Goal: Task Accomplishment & Management: Contribute content

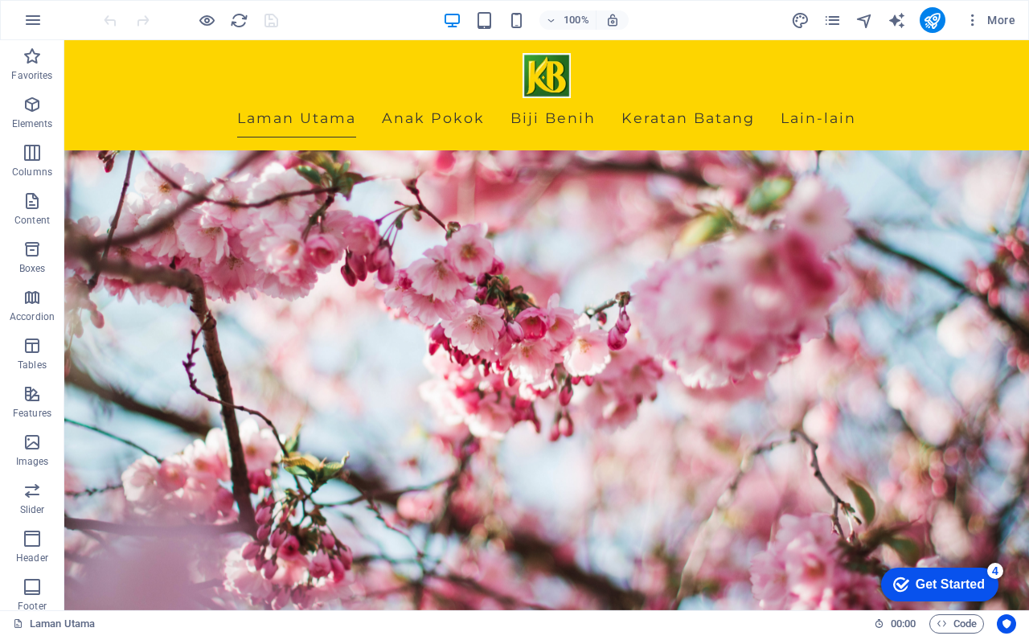
scroll to position [161, 0]
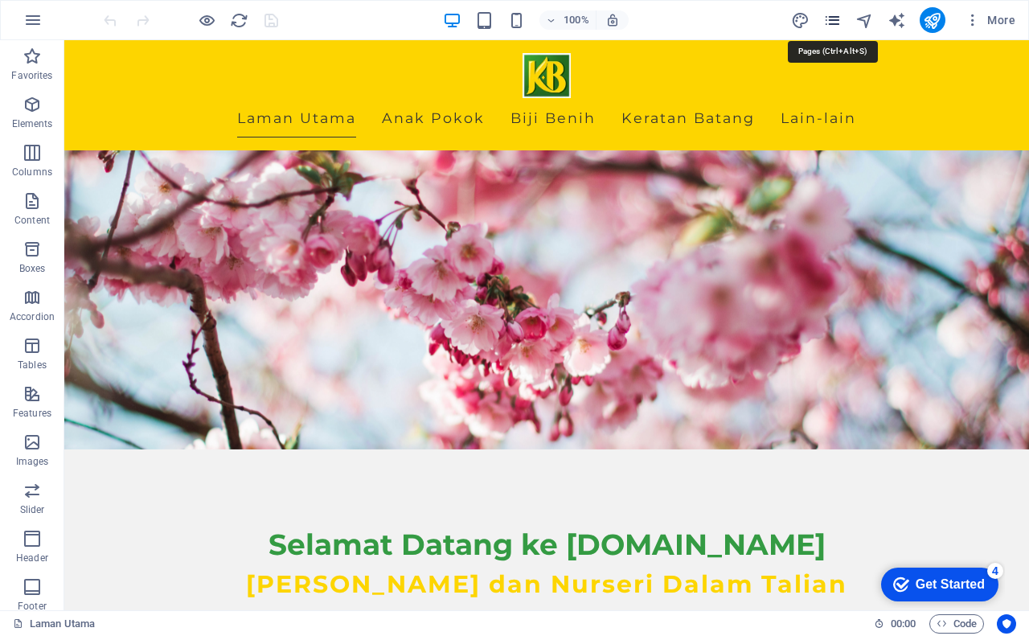
click at [827, 21] on icon "pages" at bounding box center [832, 20] width 18 height 18
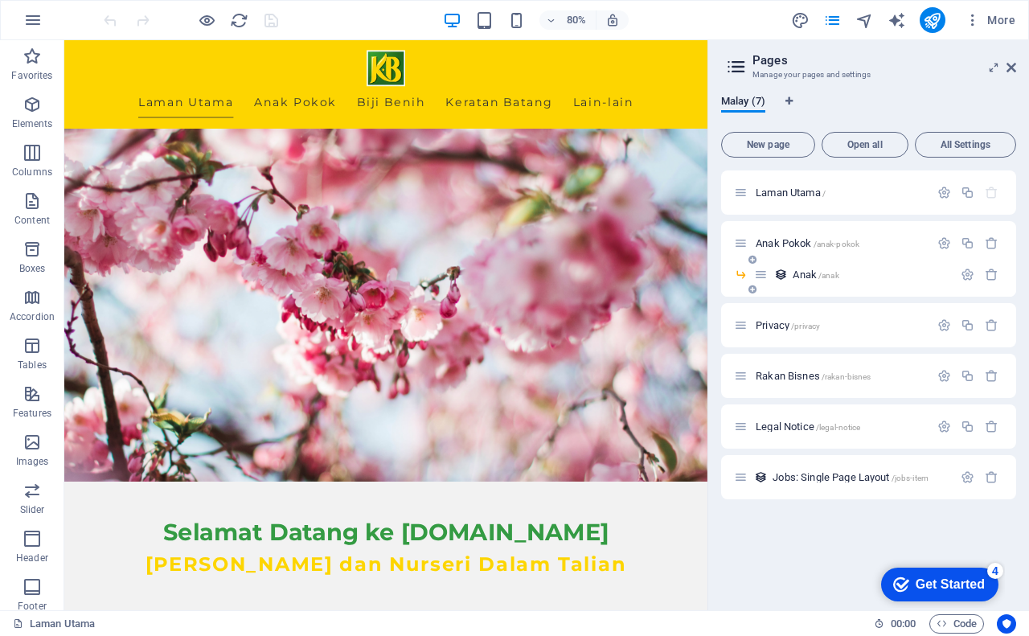
click at [811, 274] on span "Anak /anak" at bounding box center [816, 274] width 46 height 12
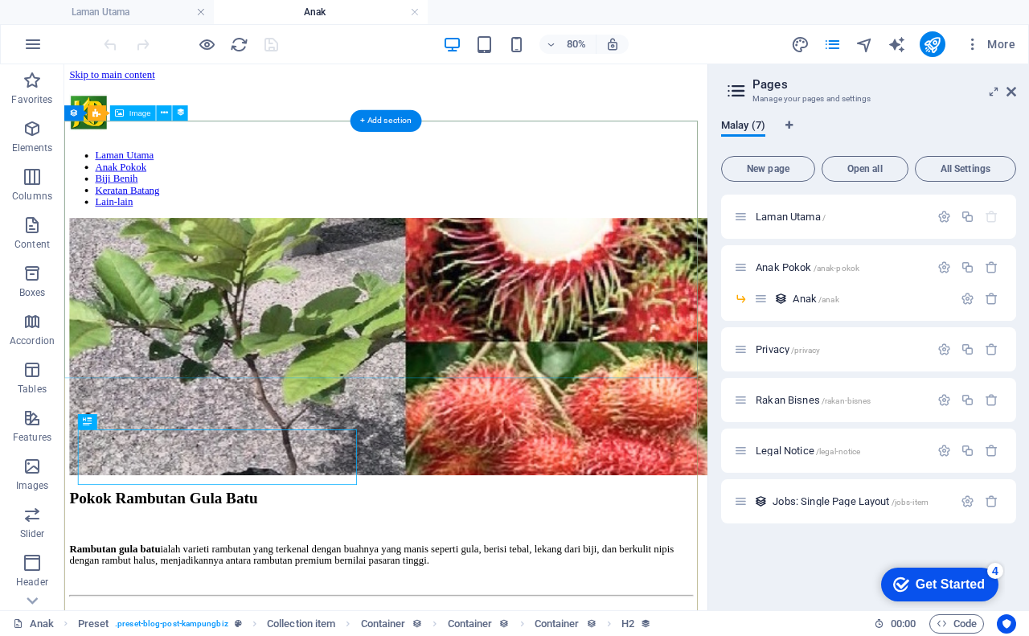
scroll to position [0, 0]
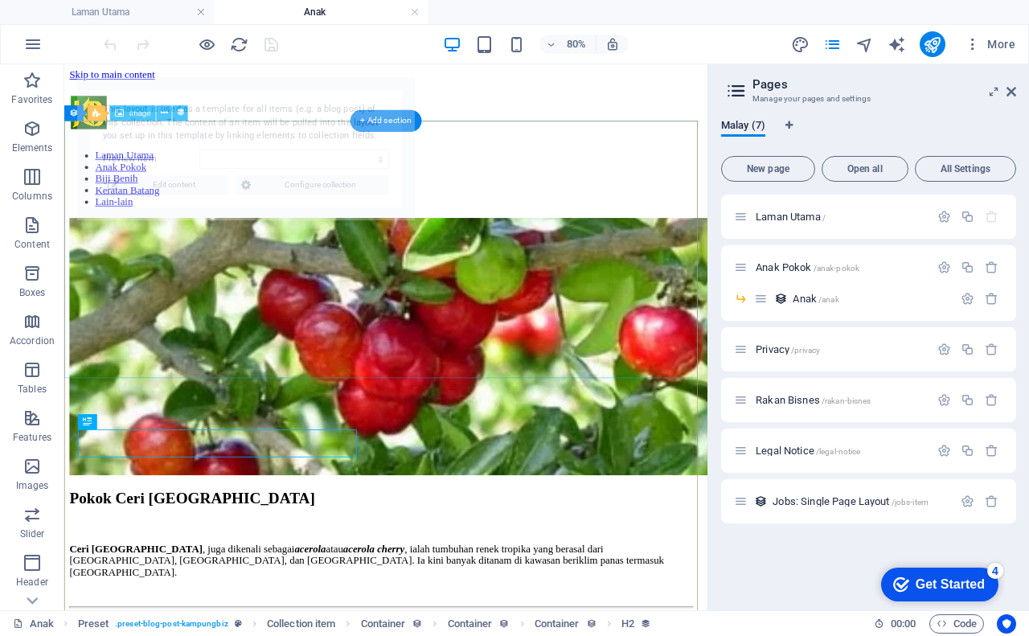
select select "68b5962089c0bcaea10d49a5"
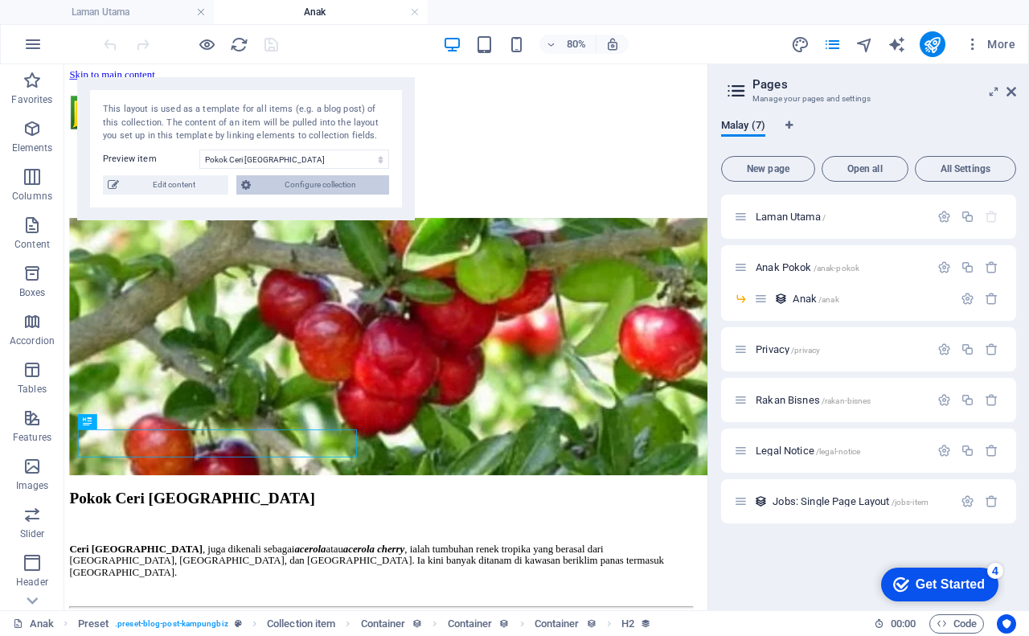
click at [304, 183] on span "Configure collection" at bounding box center [320, 184] width 129 height 19
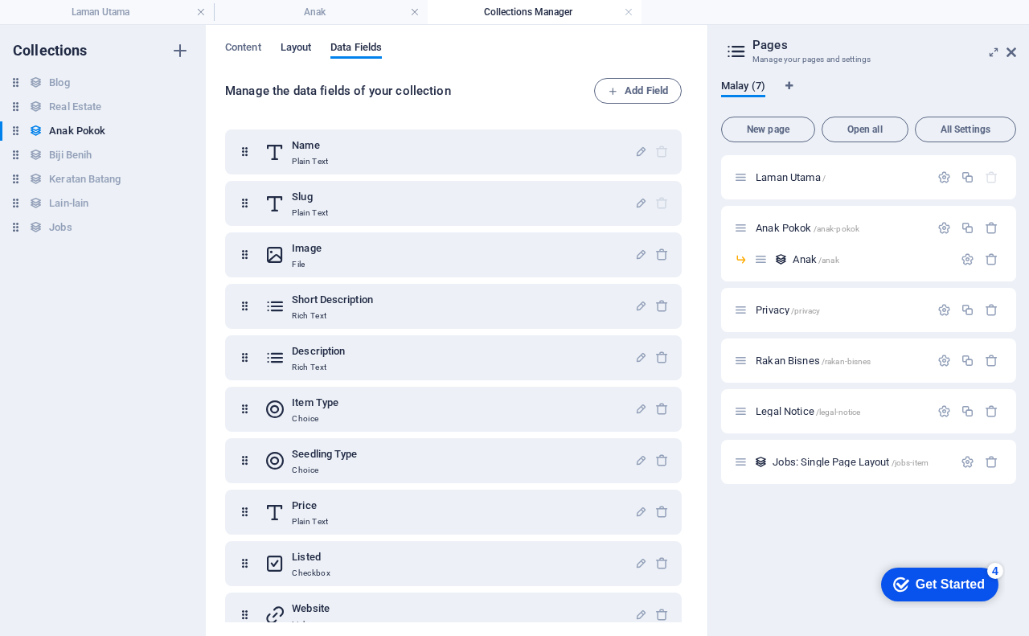
click at [300, 51] on span "Layout" at bounding box center [296, 49] width 31 height 23
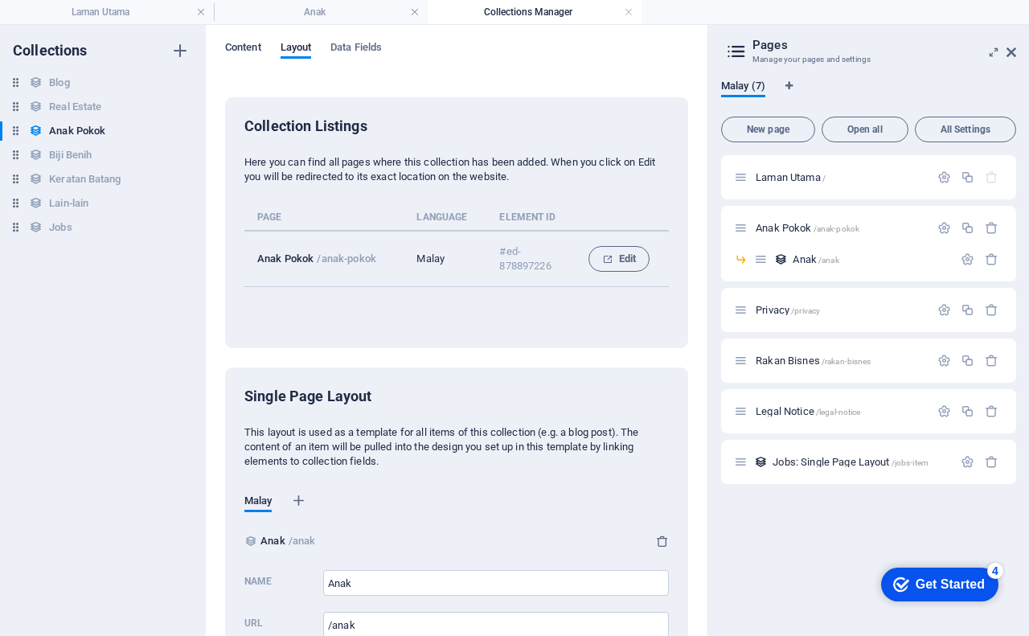
click at [248, 42] on span "Content" at bounding box center [243, 49] width 36 height 23
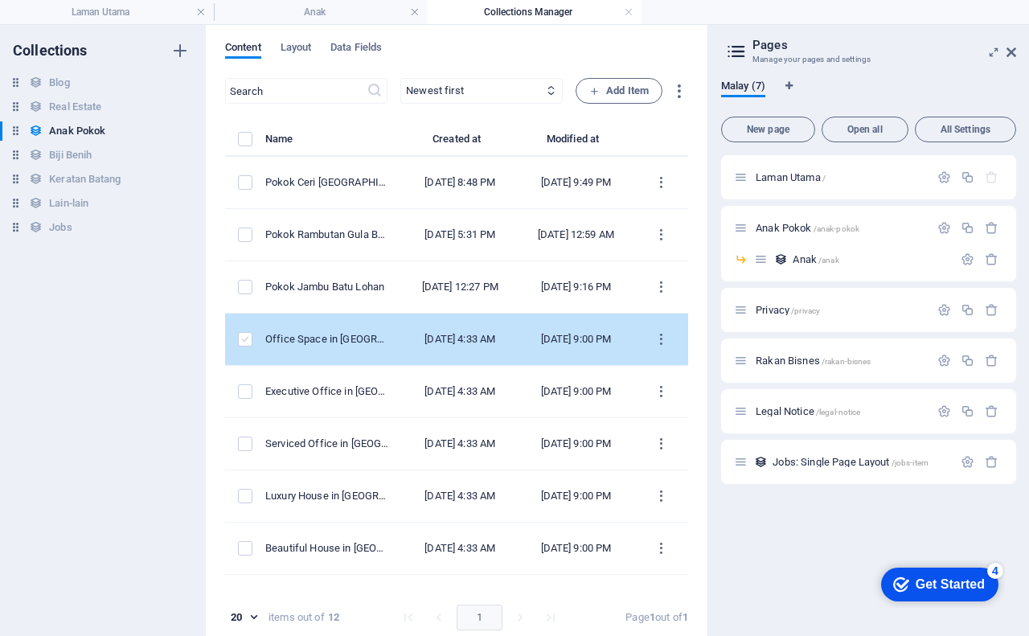
click at [245, 346] on label "items list" at bounding box center [245, 339] width 14 height 14
click at [0, 0] on input "items list" at bounding box center [0, 0] width 0 height 0
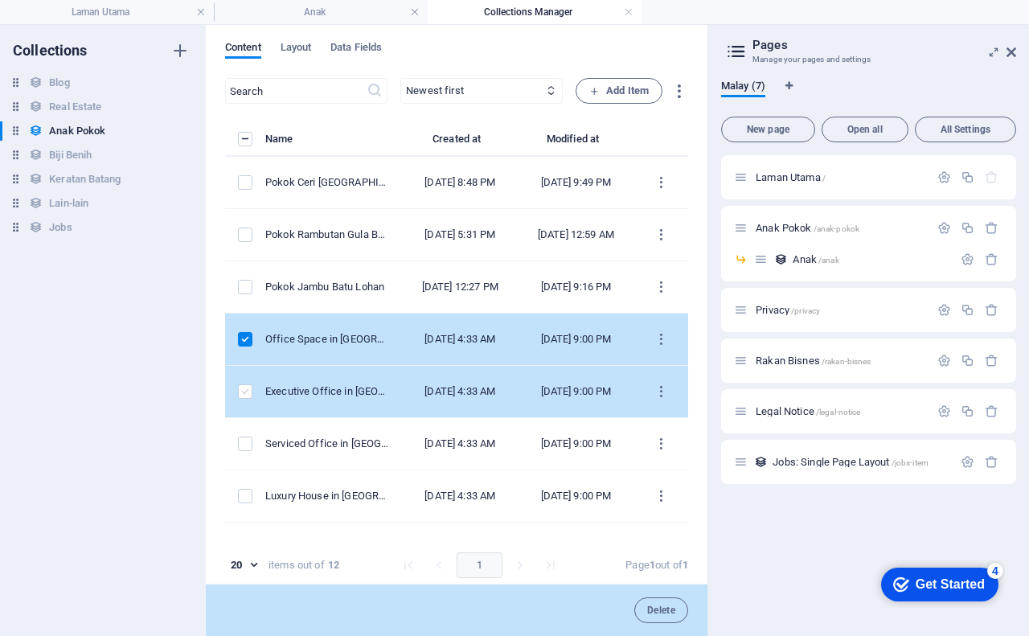
click at [247, 399] on label "items list" at bounding box center [245, 391] width 14 height 14
click at [0, 0] on input "items list" at bounding box center [0, 0] width 0 height 0
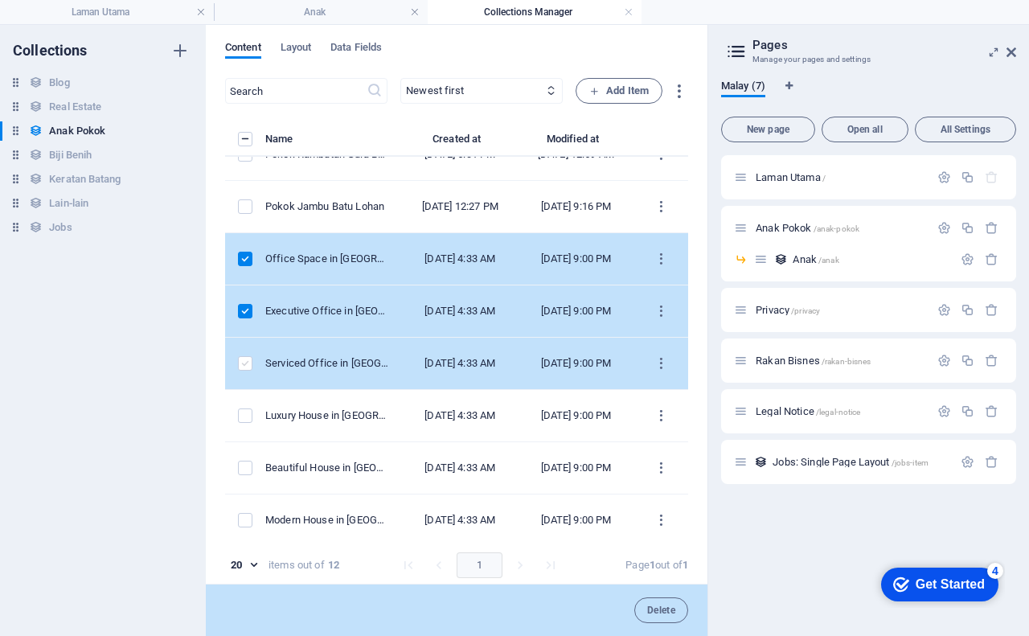
click at [244, 371] on label "items list" at bounding box center [245, 363] width 14 height 14
click at [0, 0] on input "items list" at bounding box center [0, 0] width 0 height 0
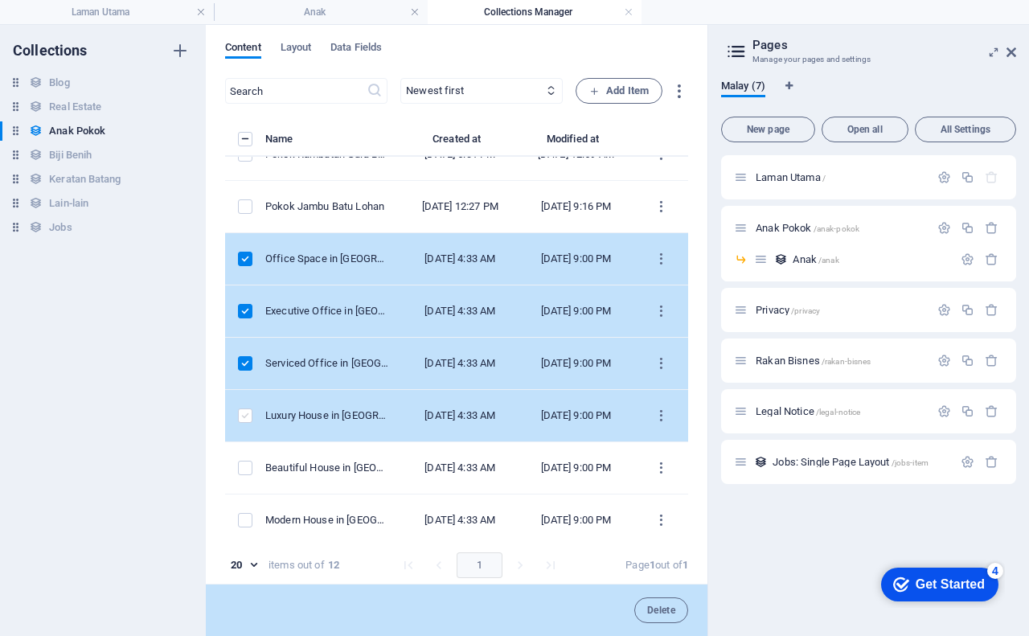
click at [246, 423] on label "items list" at bounding box center [245, 415] width 14 height 14
click at [0, 0] on input "items list" at bounding box center [0, 0] width 0 height 0
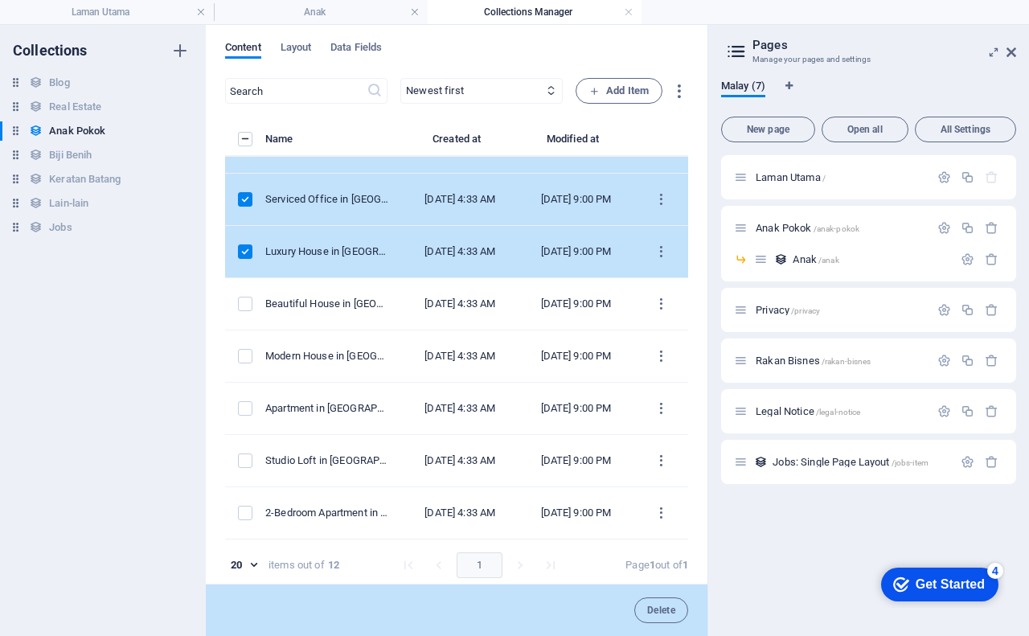
scroll to position [283, 0]
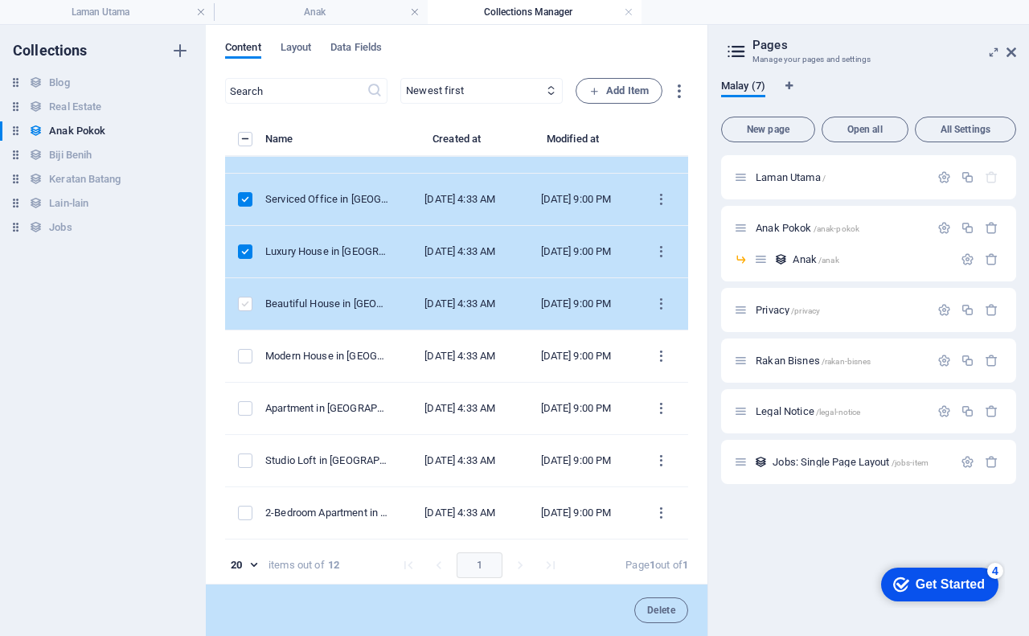
click at [246, 297] on label "items list" at bounding box center [245, 304] width 14 height 14
click at [0, 0] on input "items list" at bounding box center [0, 0] width 0 height 0
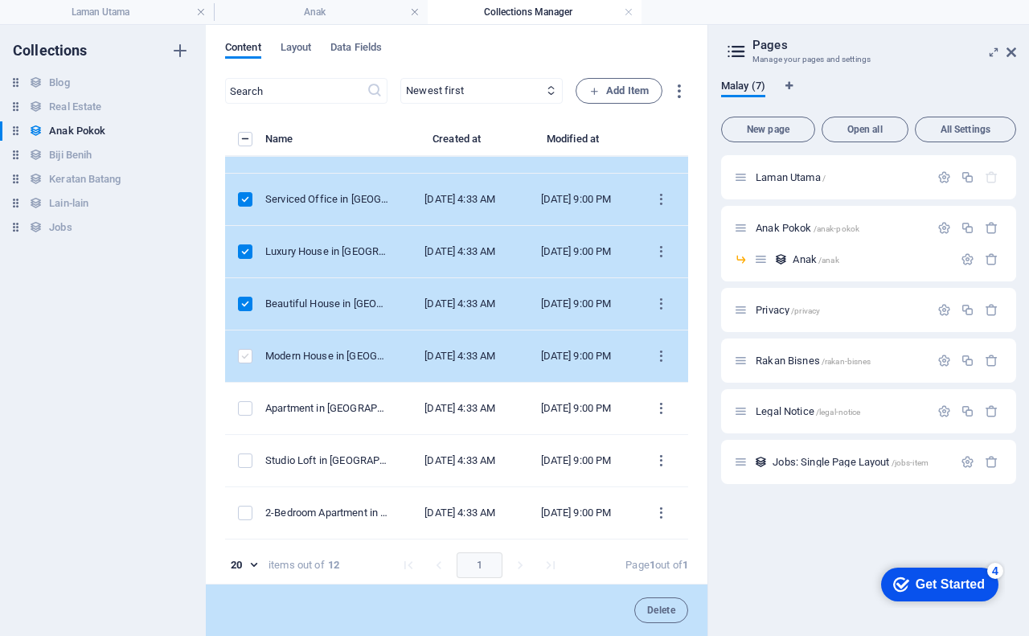
click at [244, 349] on label "items list" at bounding box center [245, 356] width 14 height 14
click at [0, 0] on input "items list" at bounding box center [0, 0] width 0 height 0
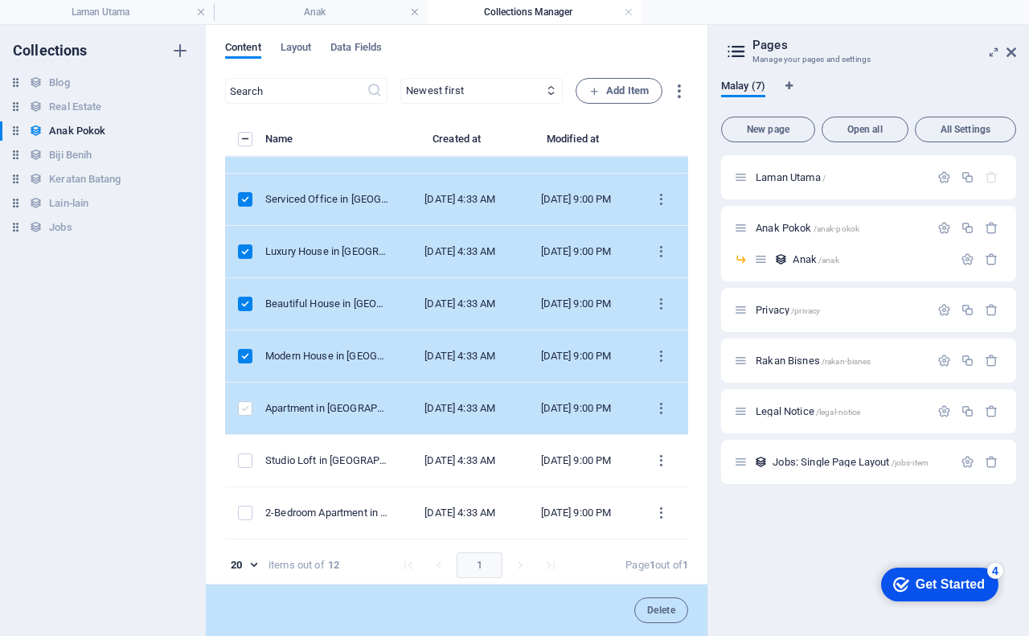
click at [242, 401] on label "items list" at bounding box center [245, 408] width 14 height 14
click at [0, 0] on input "items list" at bounding box center [0, 0] width 0 height 0
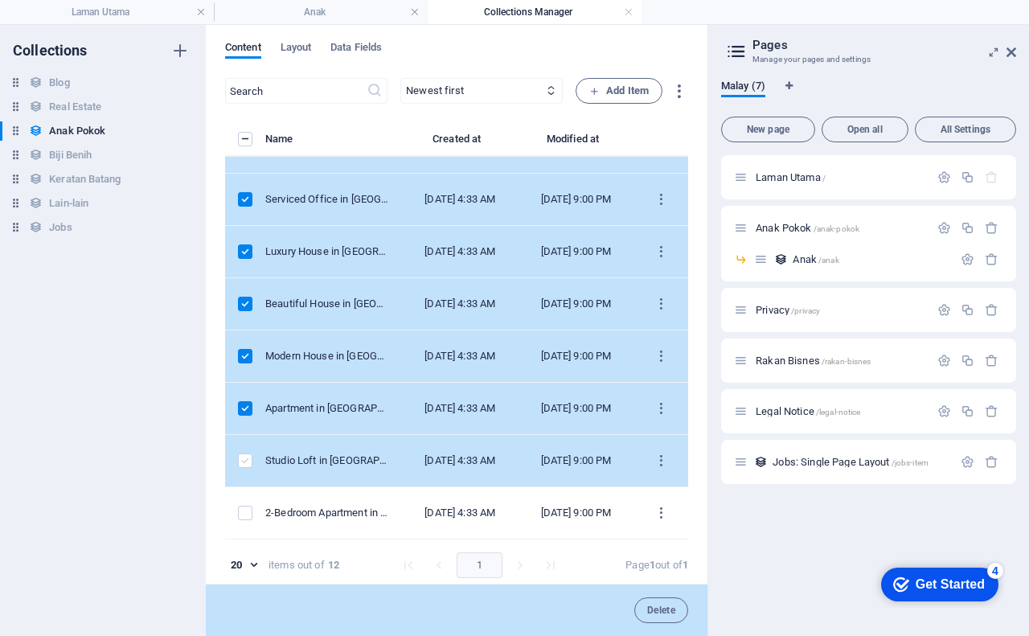
click at [244, 454] on label "items list" at bounding box center [245, 460] width 14 height 14
click at [0, 0] on input "items list" at bounding box center [0, 0] width 0 height 0
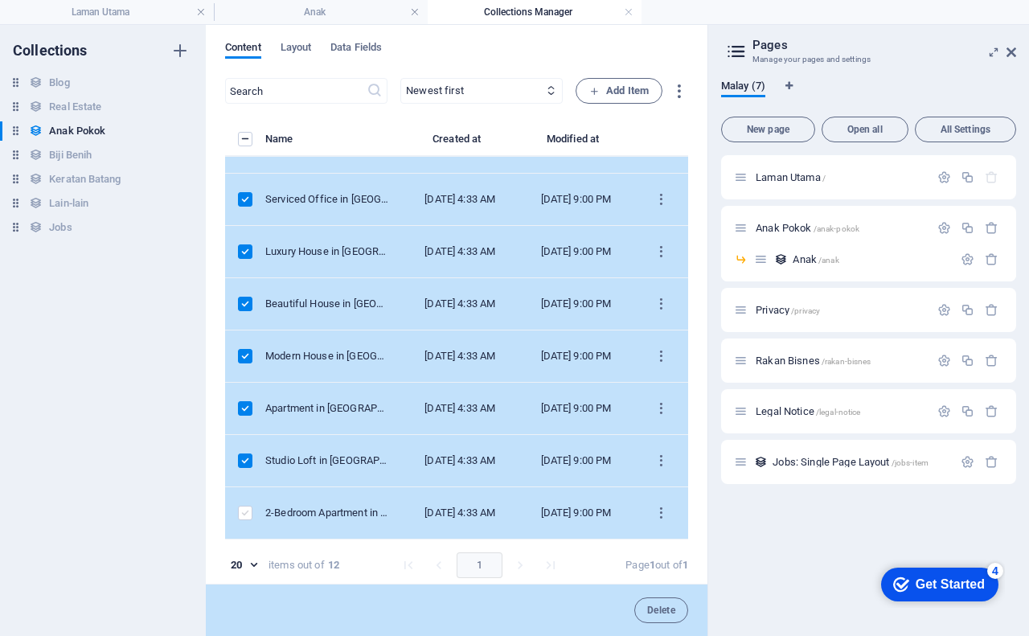
click at [246, 507] on label "items list" at bounding box center [245, 513] width 14 height 14
click at [0, 0] on input "items list" at bounding box center [0, 0] width 0 height 0
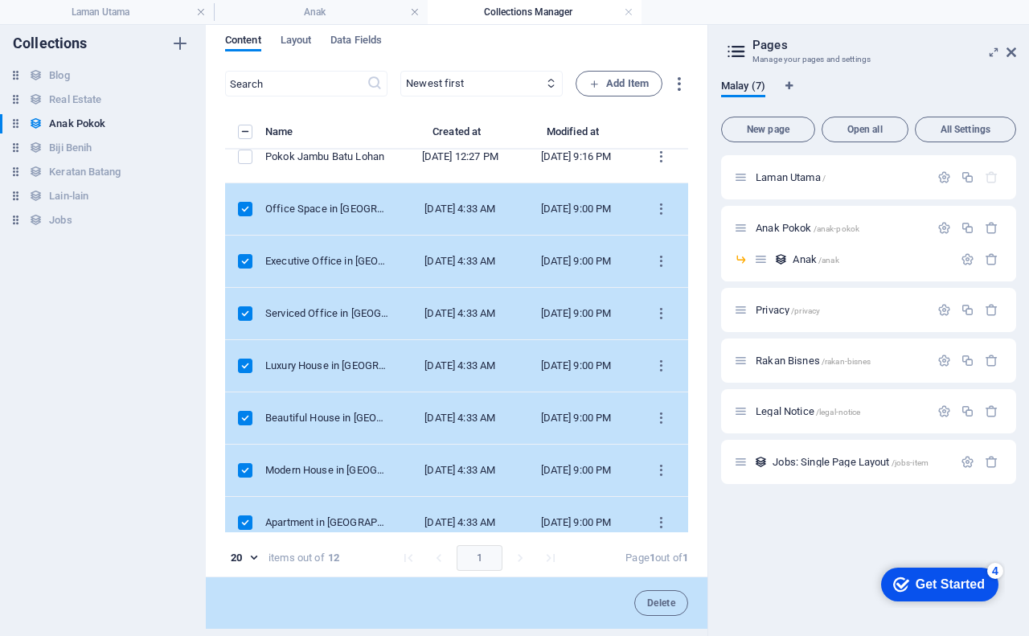
scroll to position [122, 0]
click at [654, 601] on span "Delete" at bounding box center [661, 603] width 28 height 10
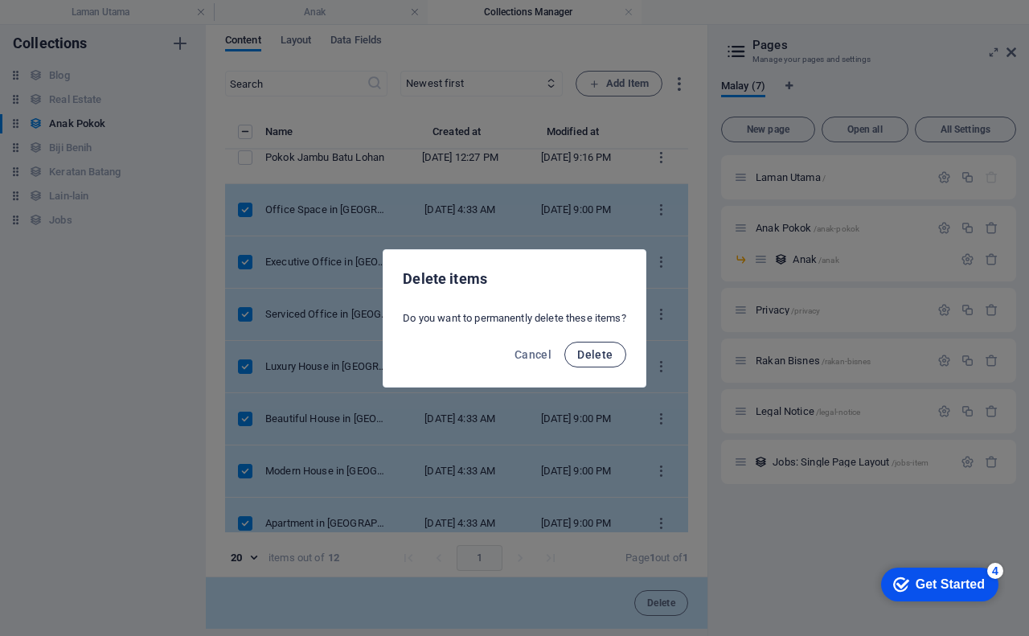
click at [596, 348] on span "Delete" at bounding box center [594, 354] width 35 height 13
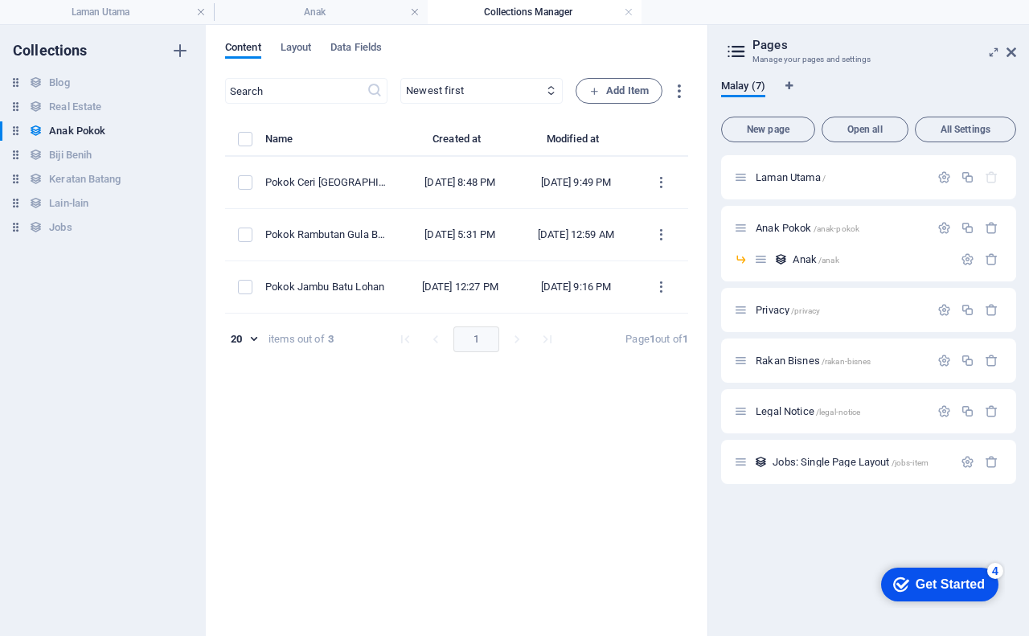
scroll to position [0, 0]
click at [623, 92] on span "Add Item" at bounding box center [618, 90] width 59 height 19
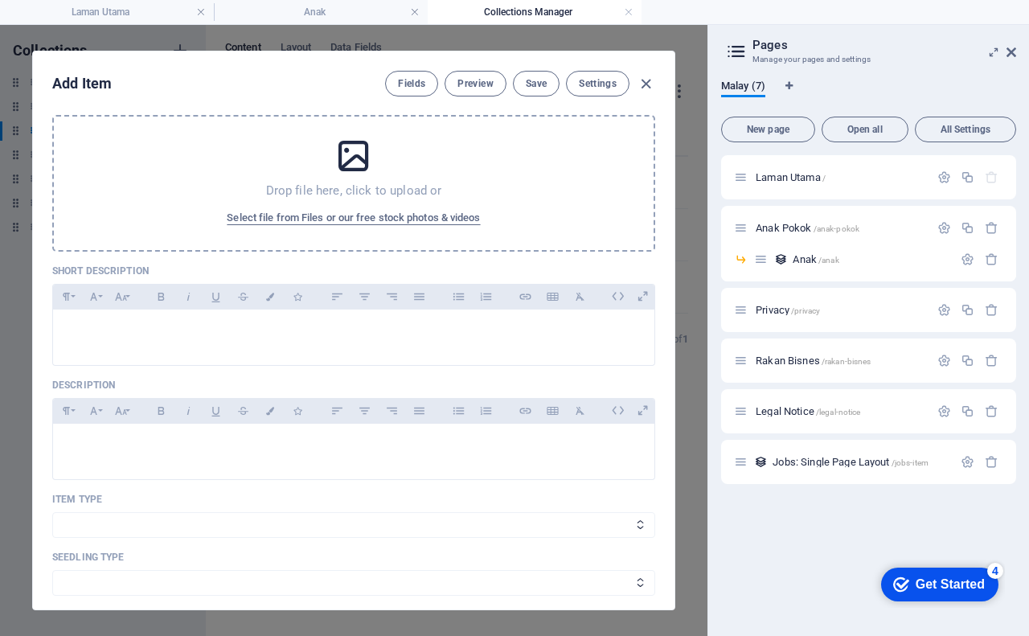
scroll to position [161, 0]
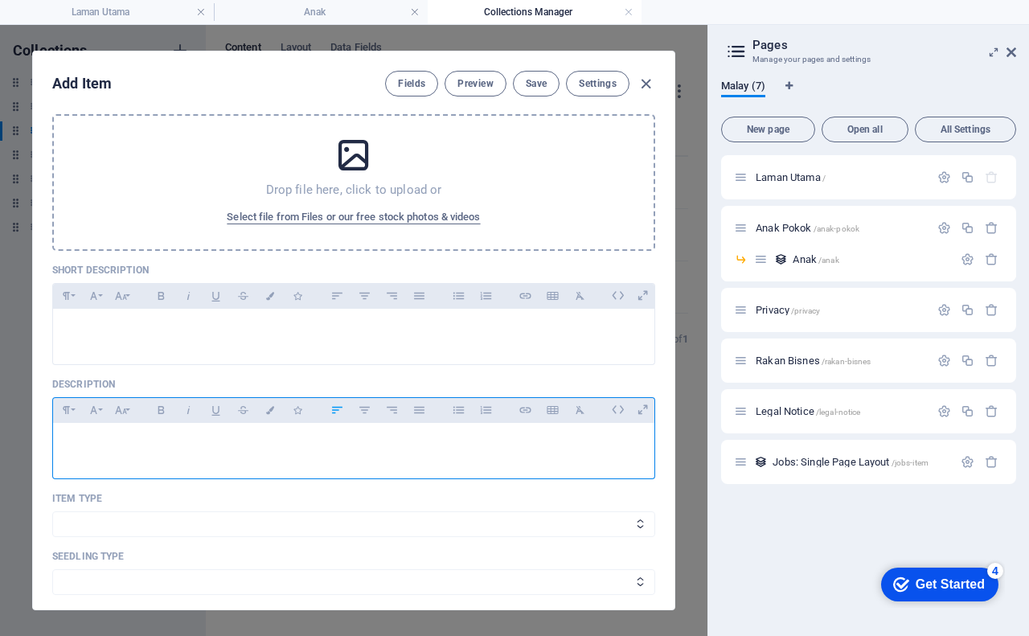
click at [97, 436] on p at bounding box center [354, 443] width 576 height 15
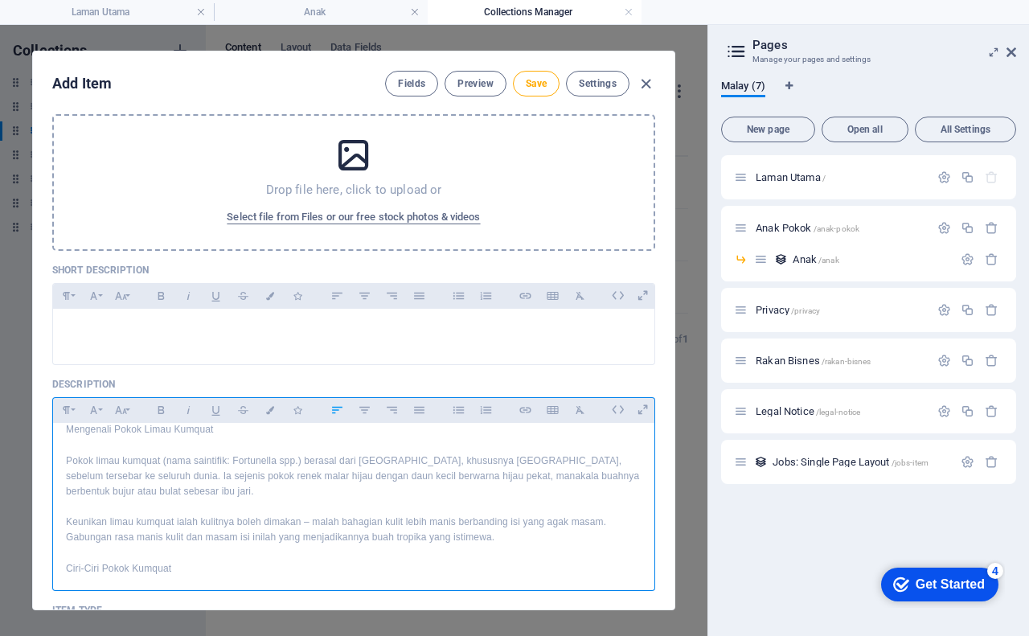
scroll to position [0, 0]
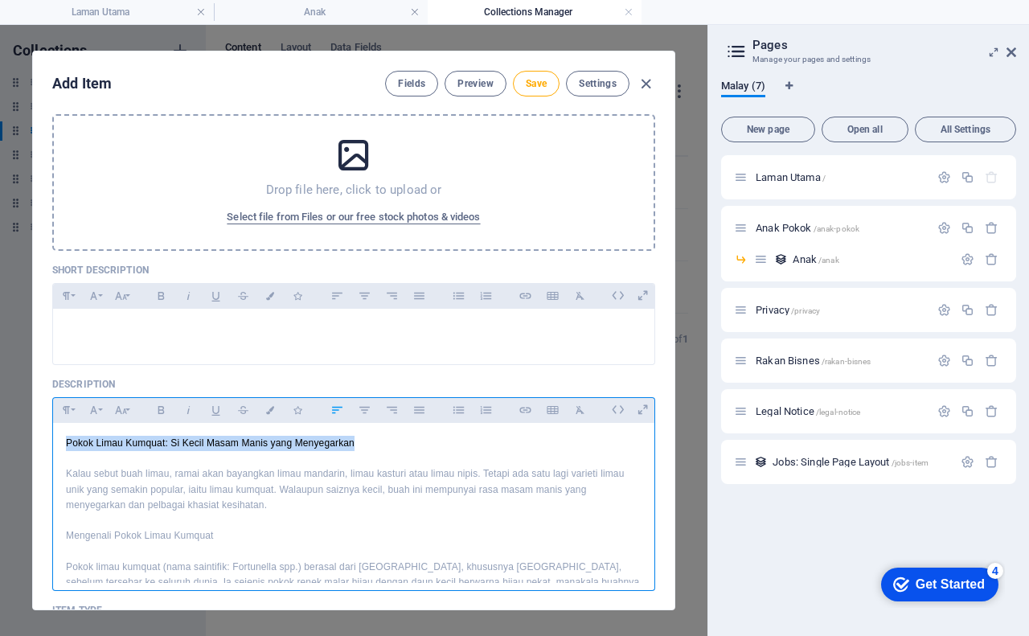
drag, startPoint x: 65, startPoint y: 441, endPoint x: 400, endPoint y: 444, distance: 335.2
click at [69, 414] on icon "button" at bounding box center [66, 409] width 14 height 19
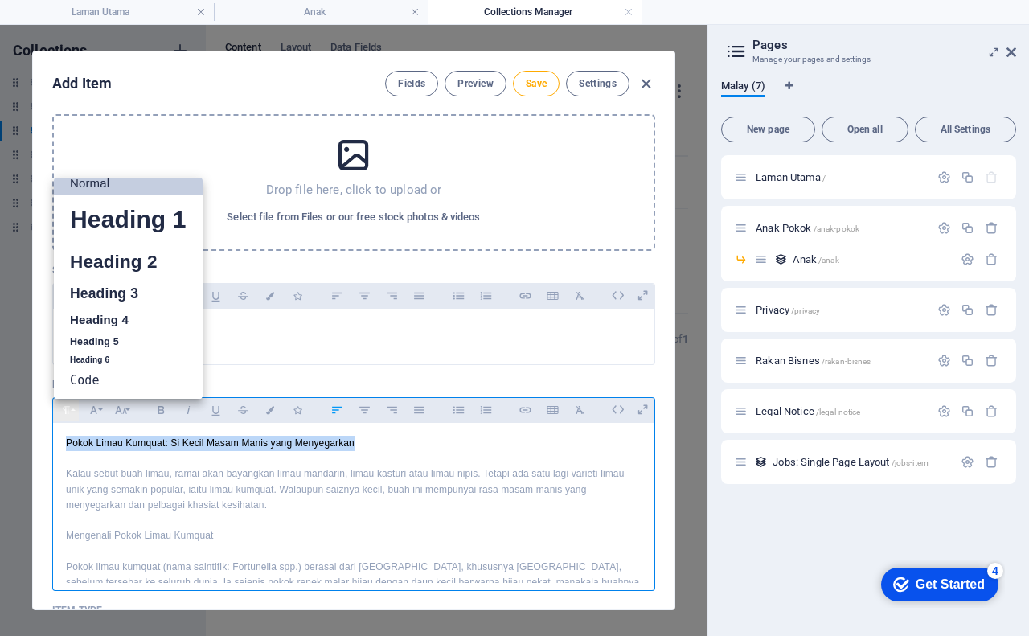
scroll to position [13, 0]
click at [150, 294] on link "Heading 3" at bounding box center [128, 294] width 149 height 28
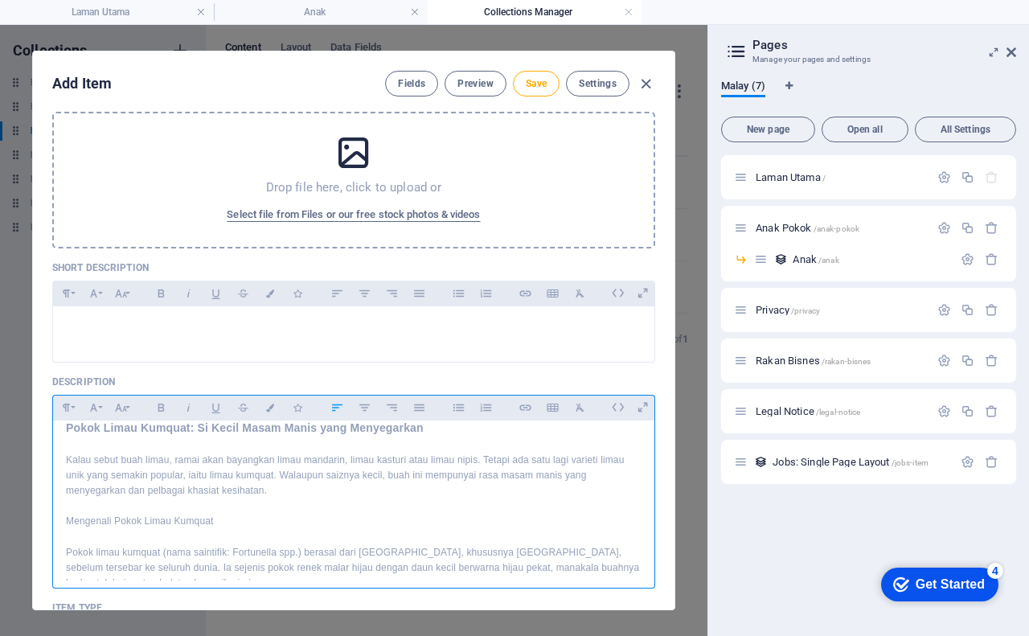
scroll to position [0, 0]
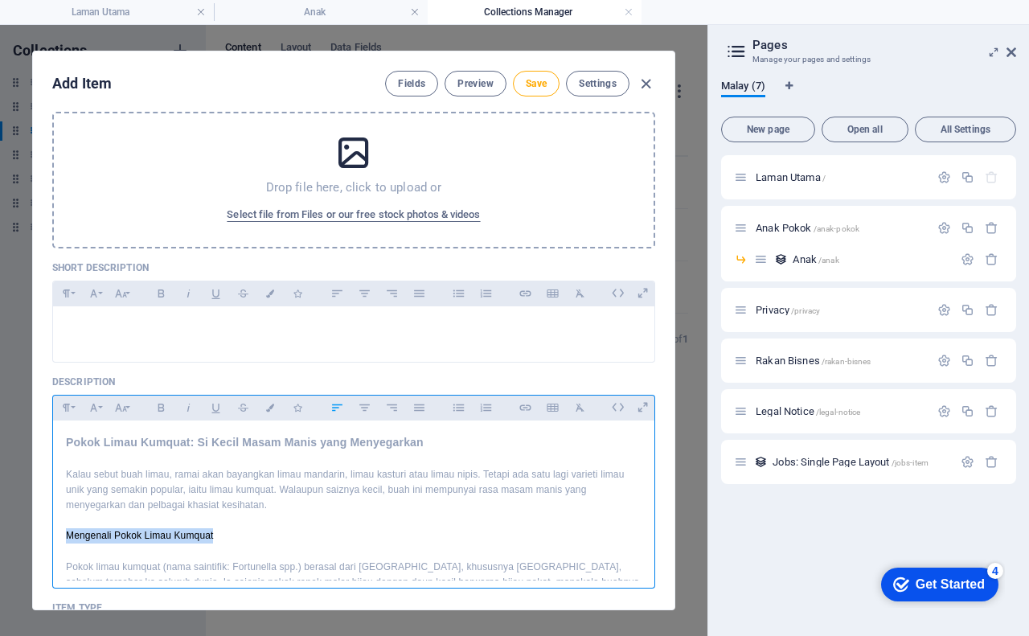
drag, startPoint x: 64, startPoint y: 535, endPoint x: 227, endPoint y: 532, distance: 163.2
click at [68, 410] on icon "button" at bounding box center [66, 408] width 7 height 8
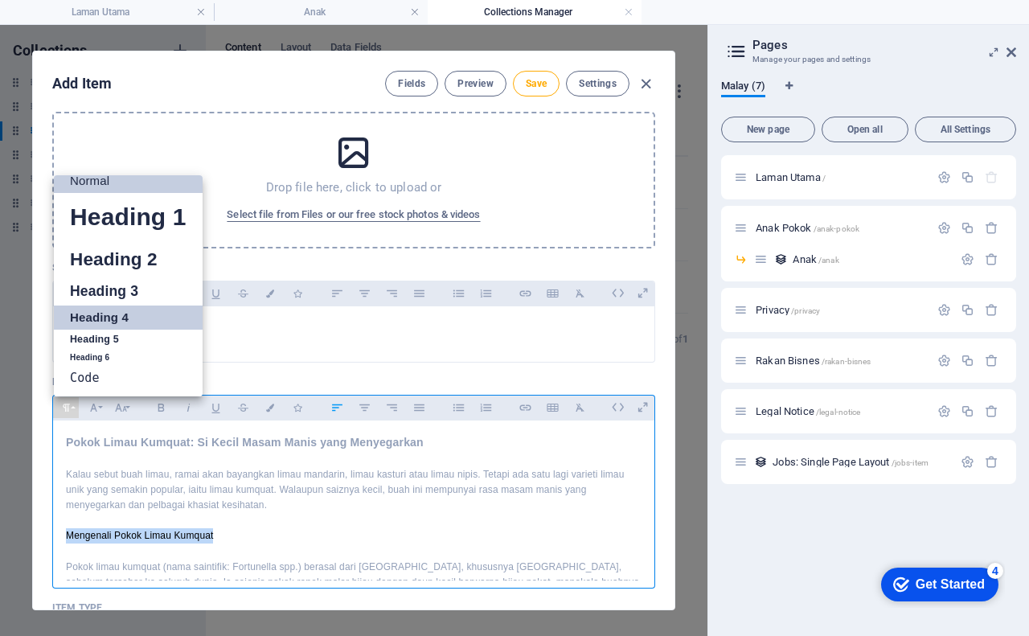
click at [134, 321] on link "Heading 4" at bounding box center [128, 317] width 149 height 24
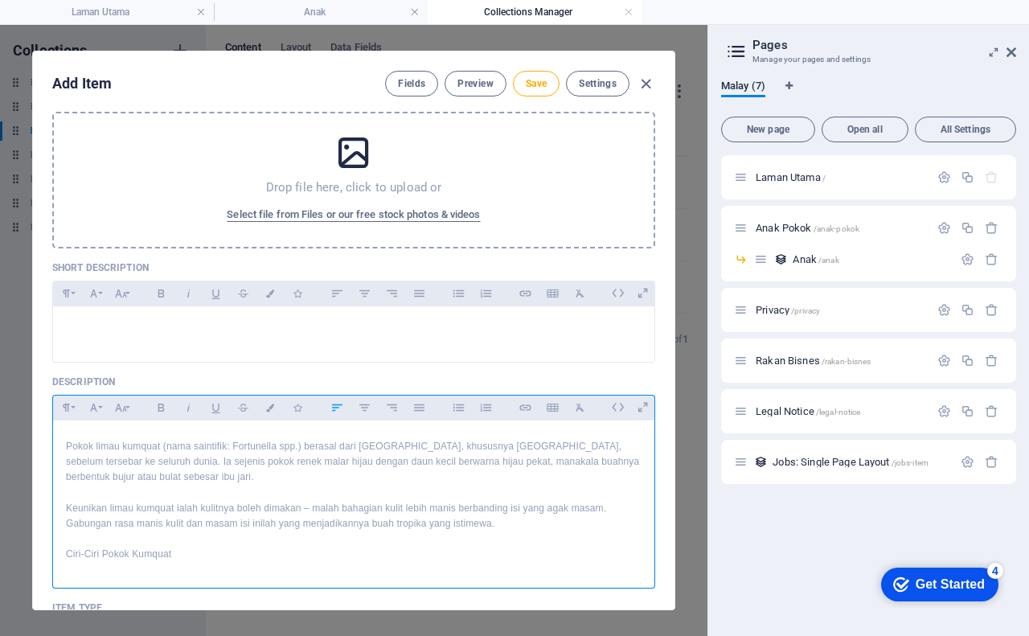
scroll to position [161, 0]
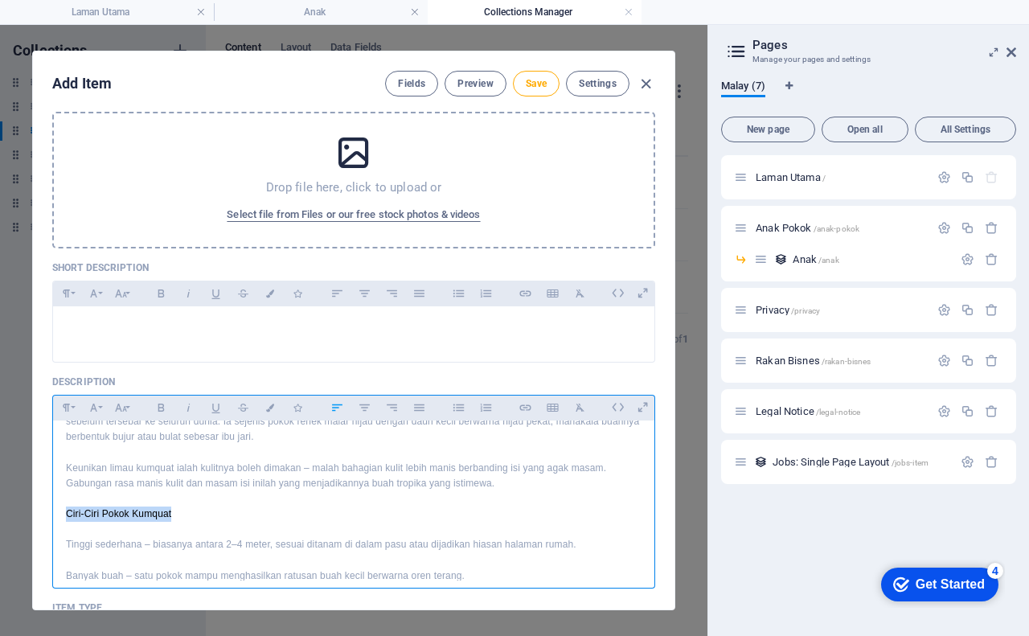
drag, startPoint x: 66, startPoint y: 517, endPoint x: 177, endPoint y: 519, distance: 111.0
click at [177, 519] on p "Ciri-Ciri Pokok Kumquat" at bounding box center [354, 513] width 576 height 15
click at [68, 403] on icon "button" at bounding box center [66, 407] width 14 height 19
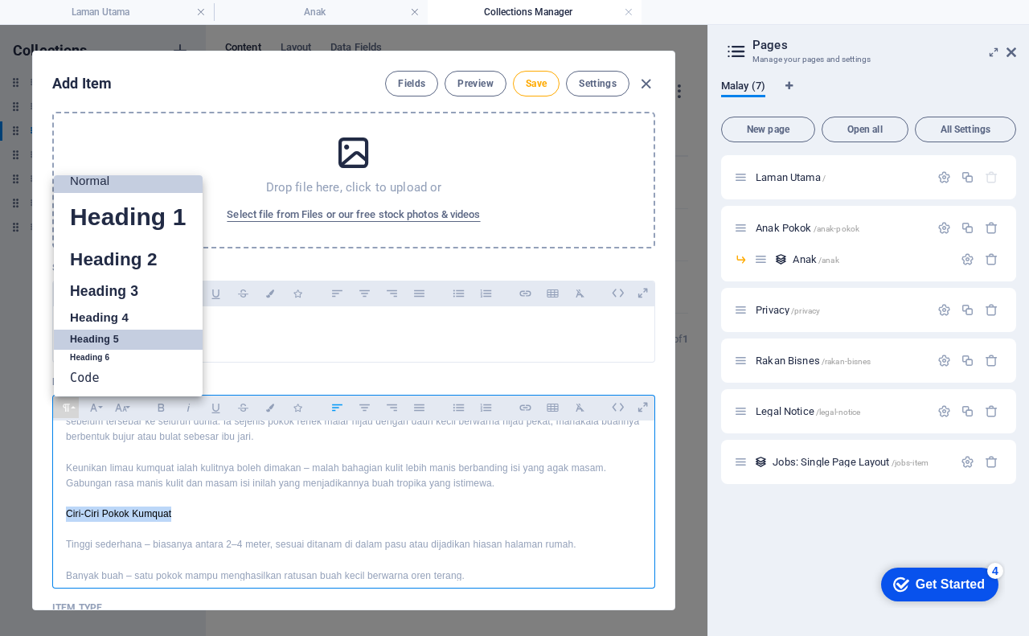
click at [110, 336] on link "Heading 5" at bounding box center [128, 340] width 149 height 20
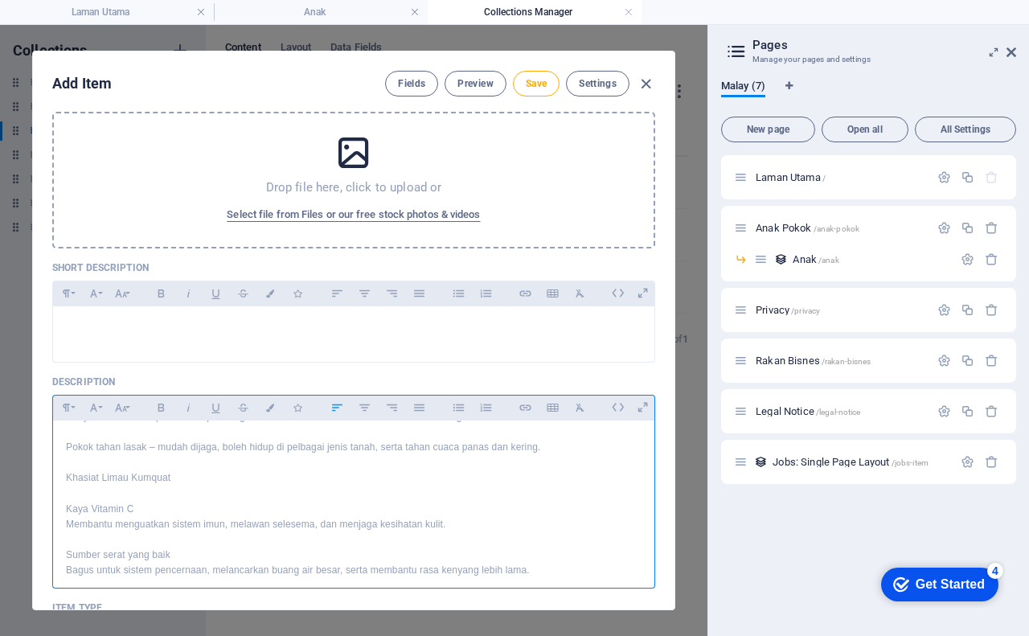
scroll to position [322, 0]
drag, startPoint x: 63, startPoint y: 472, endPoint x: 175, endPoint y: 475, distance: 112.6
click at [175, 475] on div "Pokok Limau Kumquat: Si Kecil Masam Manis yang Menyegarkan Kalau sebut buah lim…" at bounding box center [353, 567] width 601 height 936
click at [65, 408] on icon "button" at bounding box center [66, 408] width 7 height 8
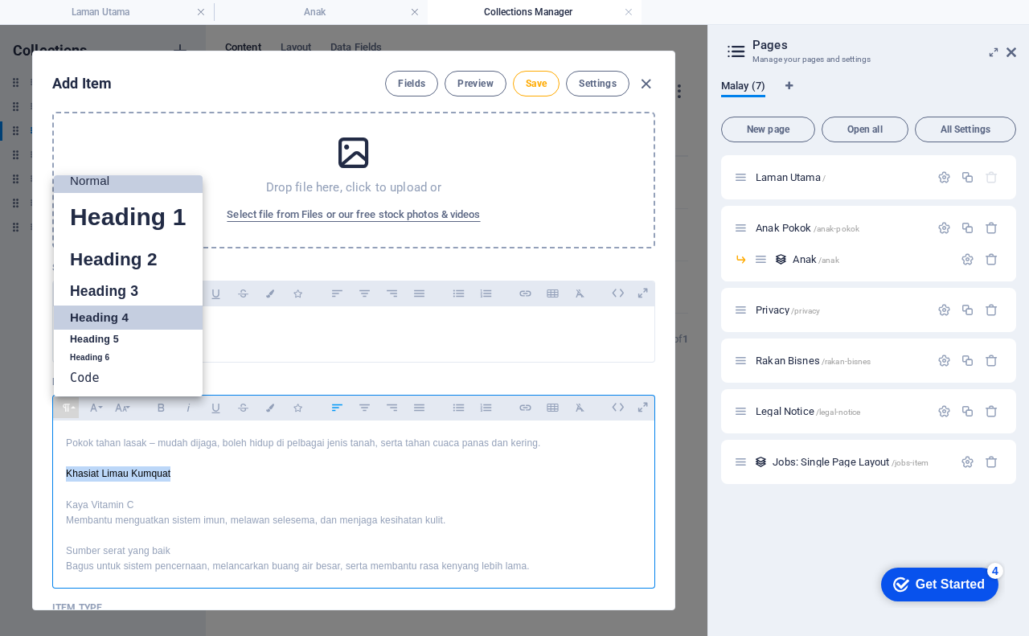
click at [121, 314] on link "Heading 4" at bounding box center [128, 317] width 149 height 24
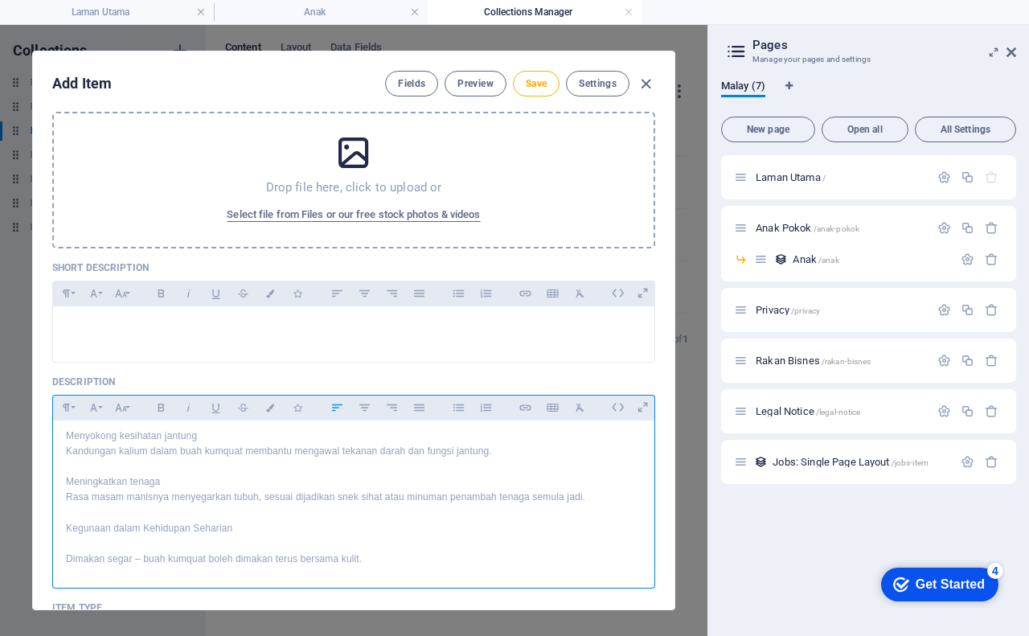
scroll to position [563, 0]
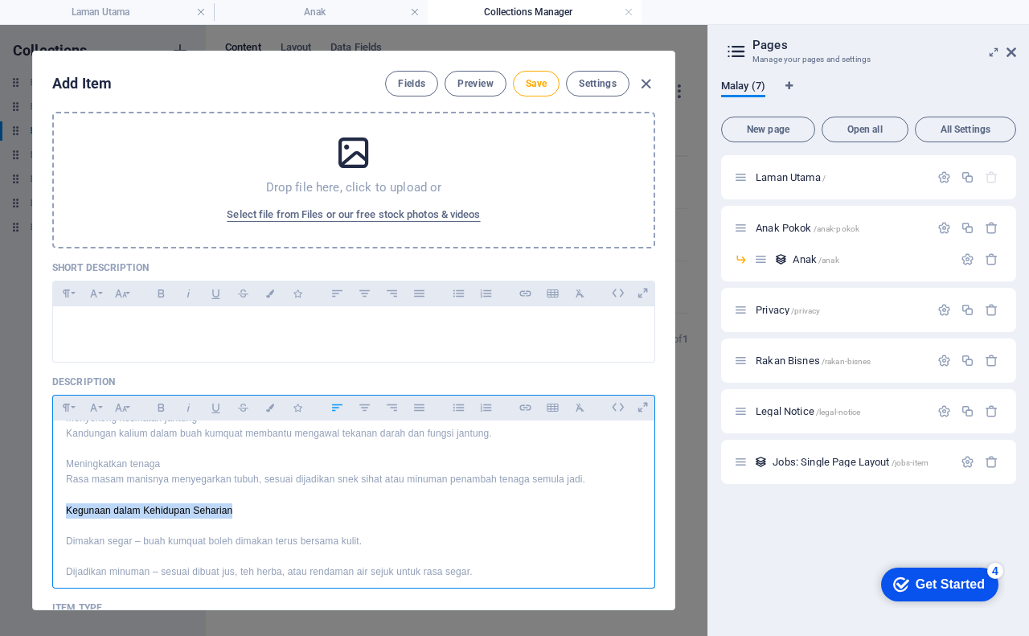
drag, startPoint x: 65, startPoint y: 497, endPoint x: 246, endPoint y: 497, distance: 180.9
click at [246, 497] on div "Pokok Limau Kumquat: Si Kecil Masam Manis yang Menyegarkan Kalau sebut buah lim…" at bounding box center [353, 326] width 601 height 936
click at [62, 405] on icon "button" at bounding box center [66, 407] width 14 height 19
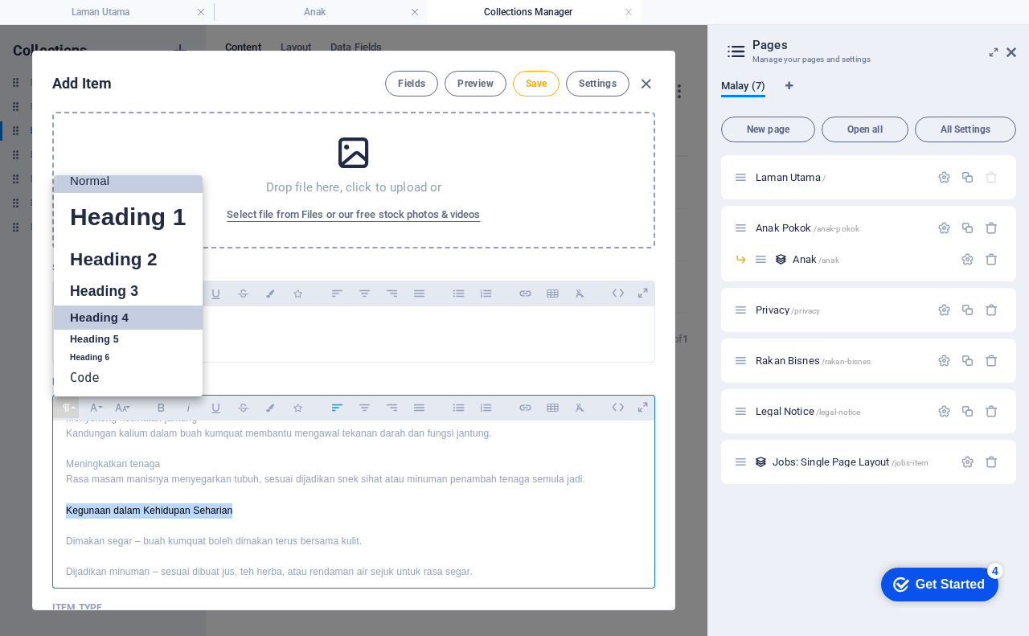
click at [109, 322] on link "Heading 4" at bounding box center [128, 317] width 149 height 24
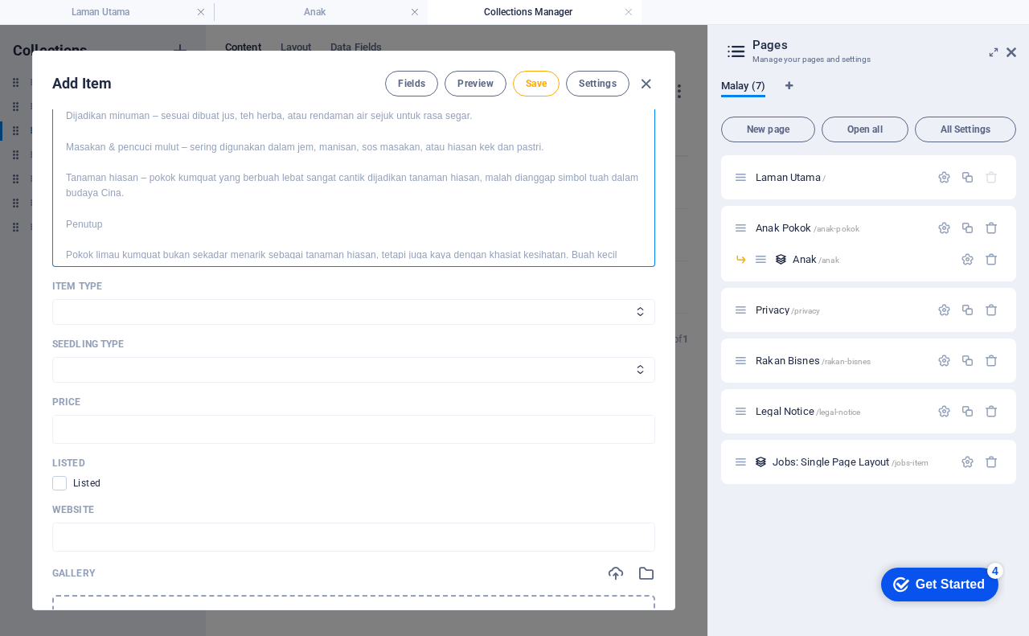
scroll to position [723, 0]
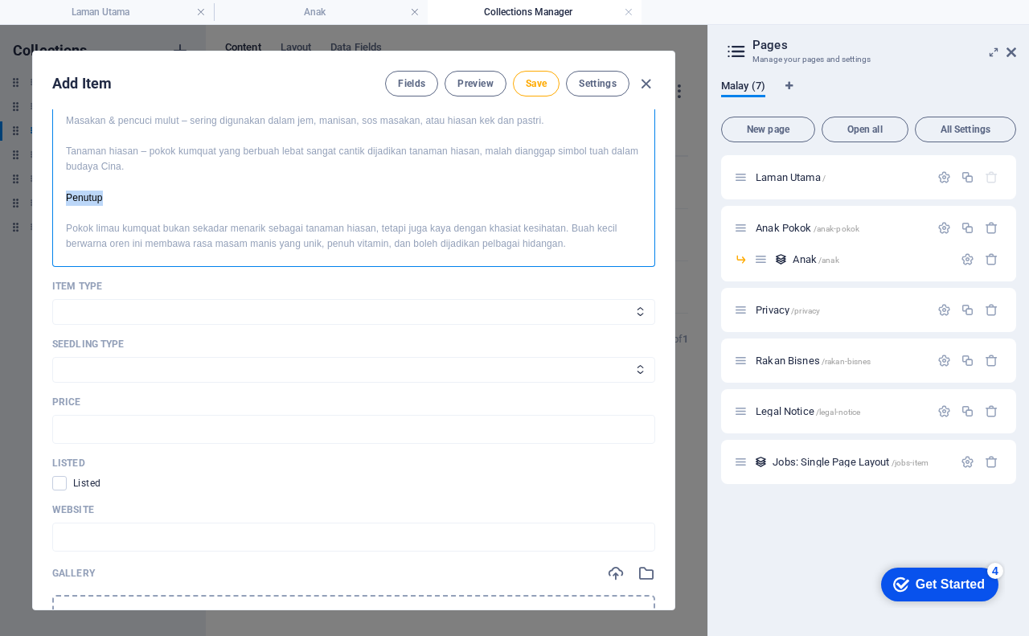
drag, startPoint x: 65, startPoint y: 186, endPoint x: 105, endPoint y: 184, distance: 40.2
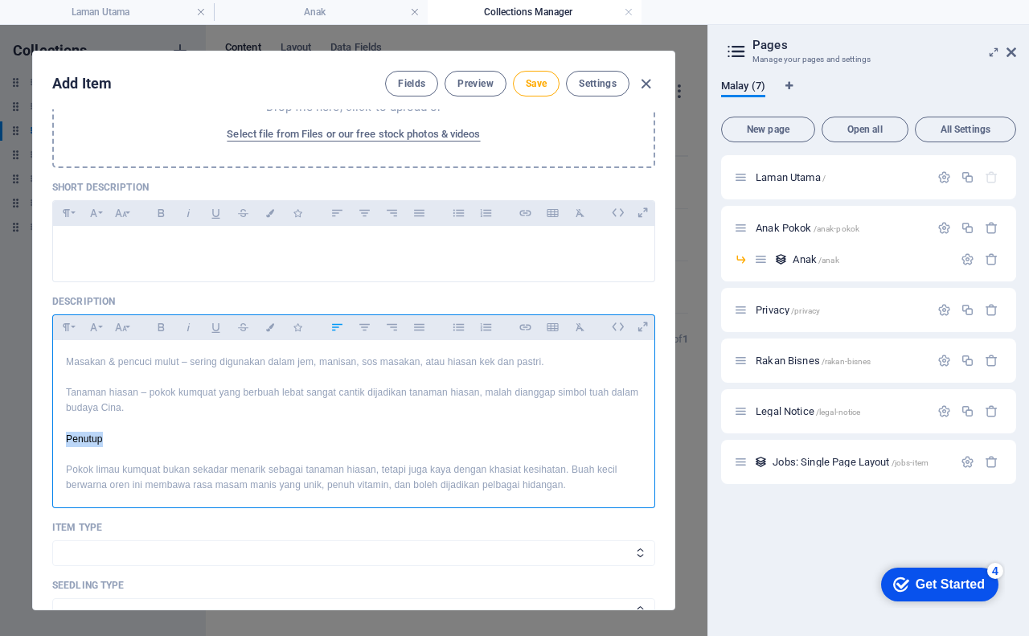
scroll to position [760, 0]
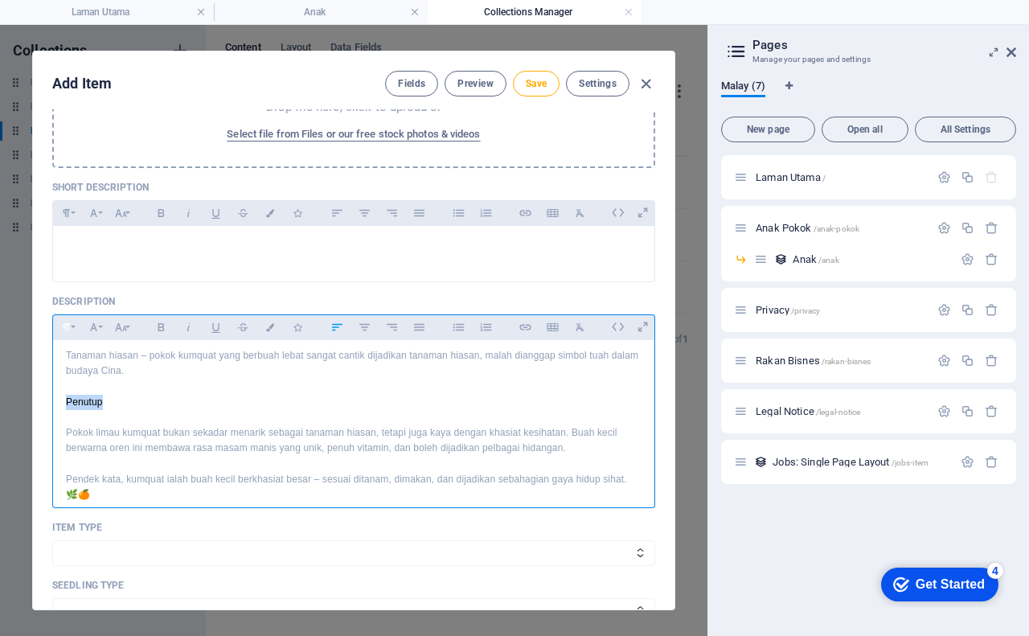
click at [68, 326] on icon "button" at bounding box center [66, 327] width 7 height 8
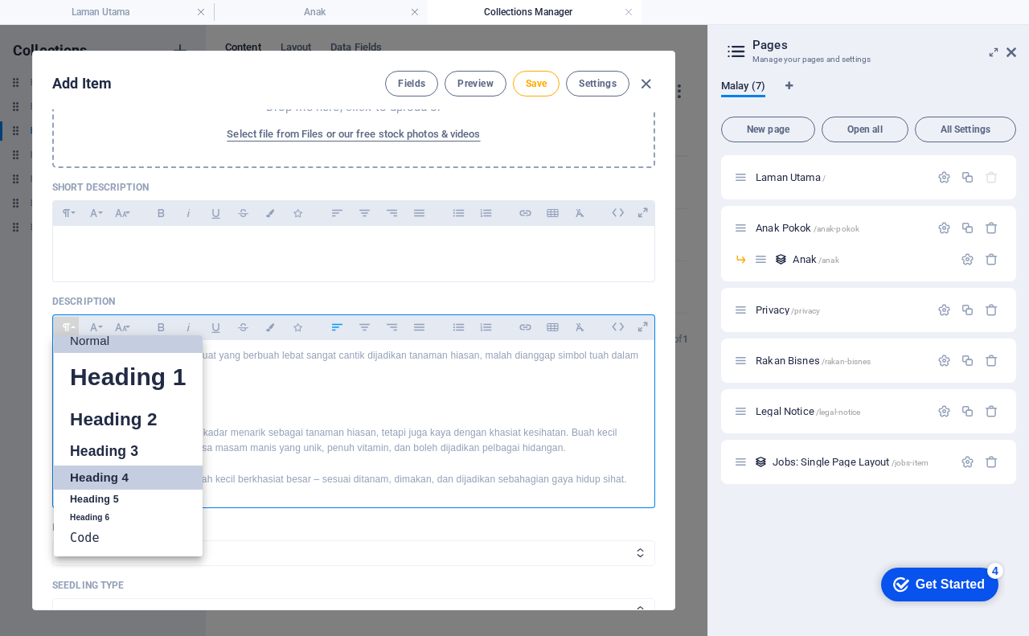
click at [75, 475] on link "Heading 4" at bounding box center [128, 477] width 149 height 24
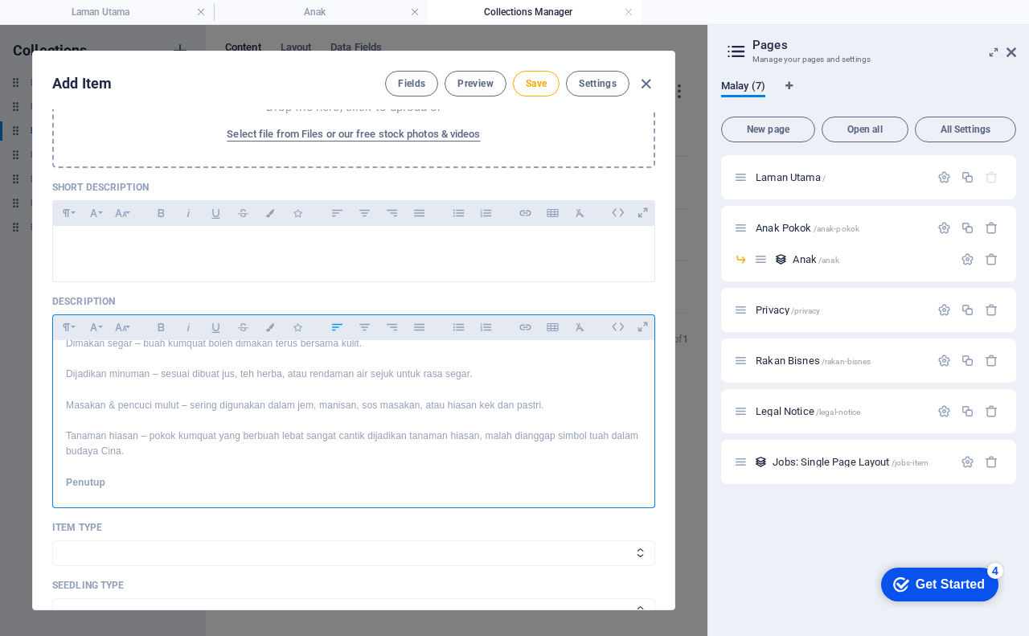
scroll to position [600, 0]
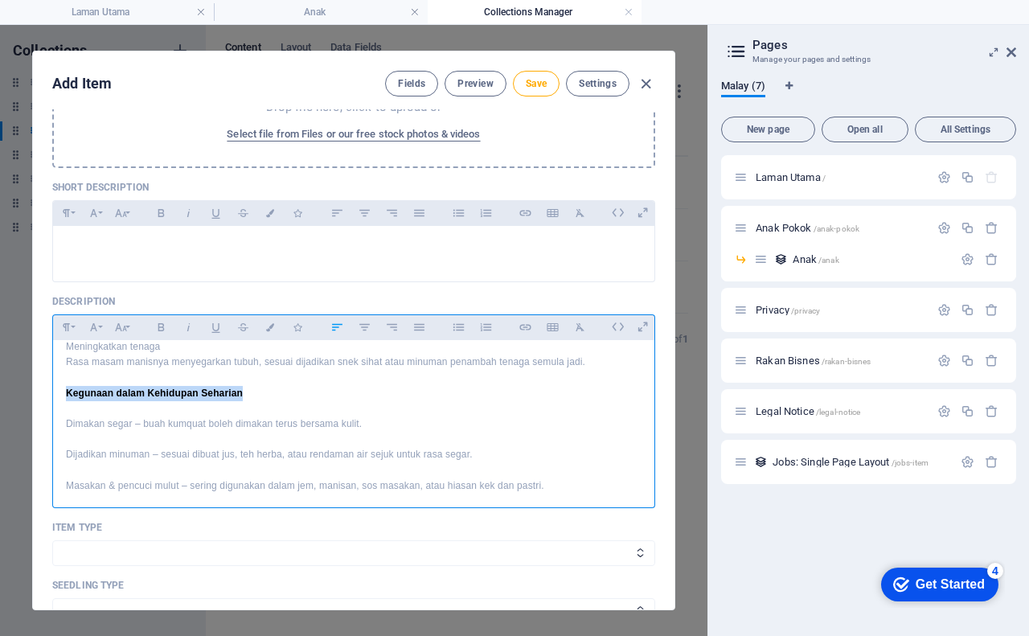
drag, startPoint x: 66, startPoint y: 374, endPoint x: 257, endPoint y: 375, distance: 191.3
click at [257, 386] on h4 "Kegunaan dalam Kehidupan Seharian" at bounding box center [354, 393] width 576 height 15
click at [66, 322] on icon "button" at bounding box center [66, 327] width 14 height 19
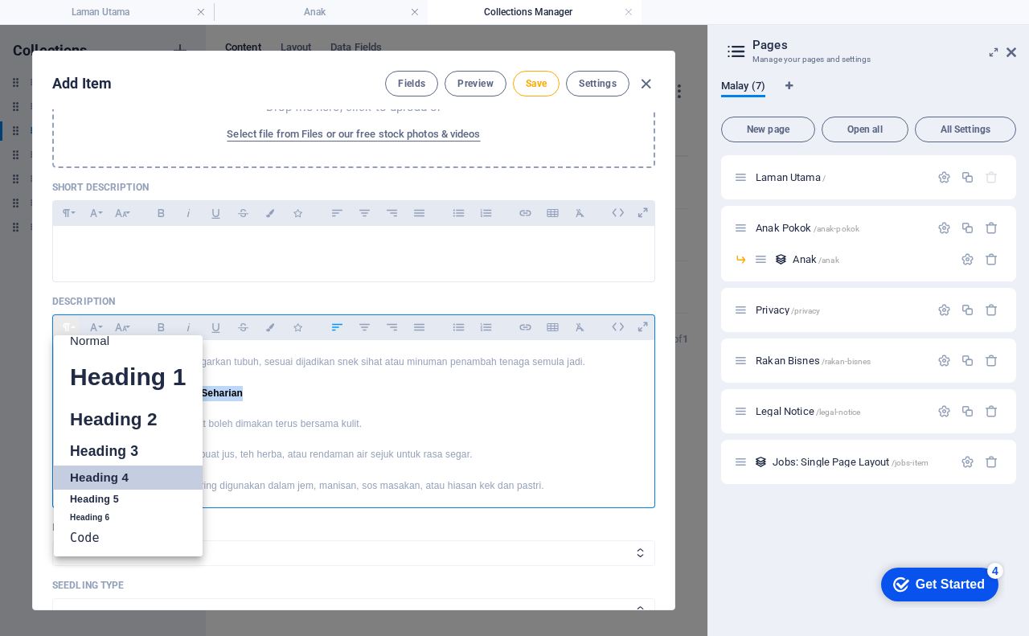
scroll to position [13, 0]
click at [130, 500] on link "Heading 5" at bounding box center [128, 500] width 149 height 20
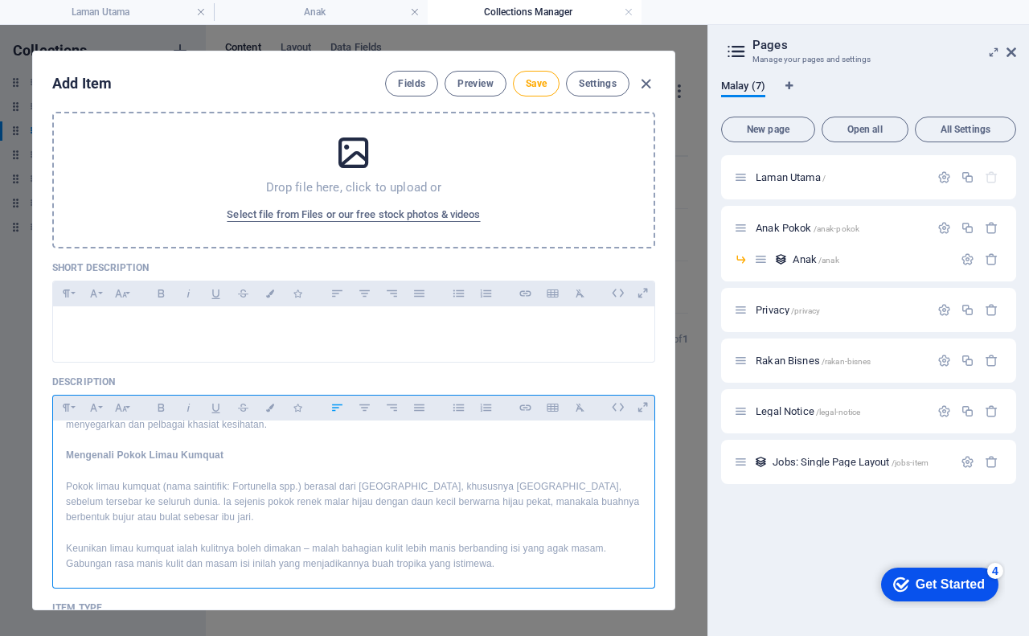
scroll to position [0, 0]
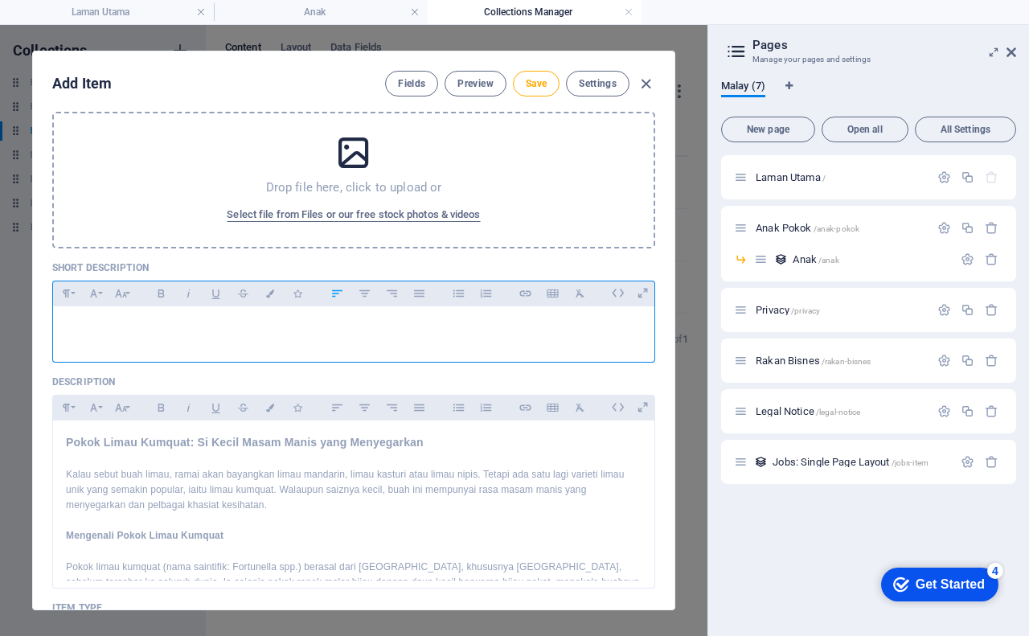
click at [222, 322] on p at bounding box center [354, 326] width 576 height 15
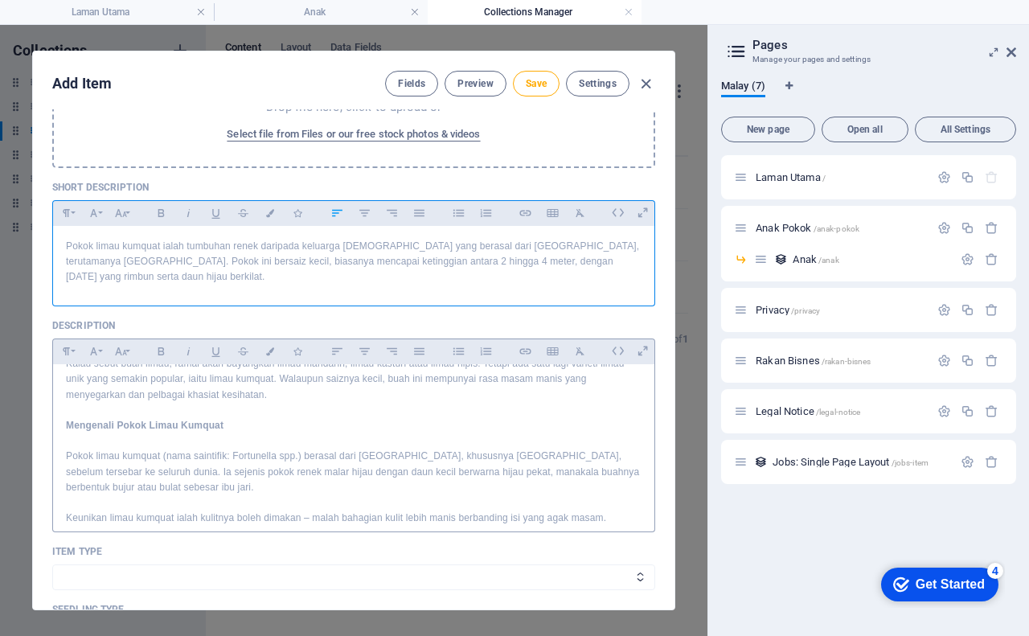
scroll to position [80, 0]
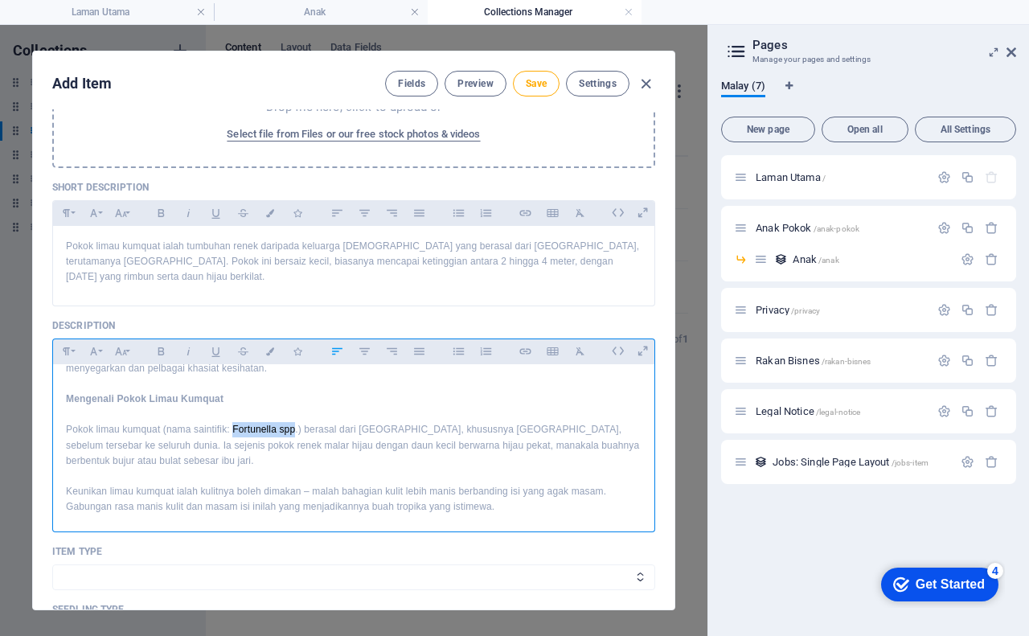
drag, startPoint x: 232, startPoint y: 412, endPoint x: 294, endPoint y: 413, distance: 62.7
click at [294, 422] on p "Pokok limau kumquat (nama saintifik: Fortunella spp.) berasal dari [GEOGRAPHIC_…" at bounding box center [354, 445] width 576 height 47
click at [186, 342] on icon "button" at bounding box center [189, 351] width 14 height 19
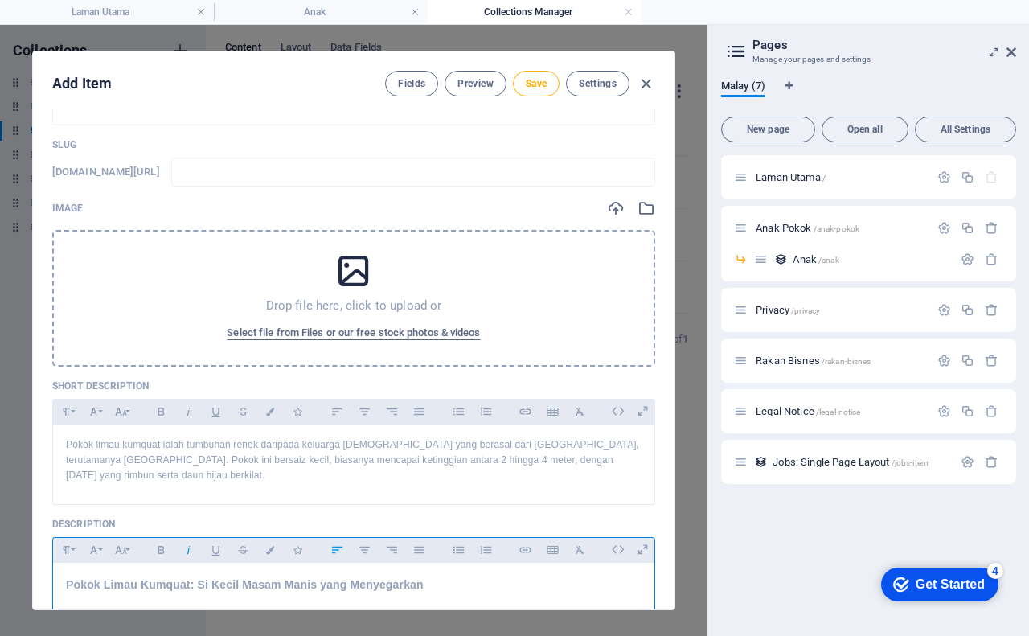
scroll to position [2, 0]
